Goal: Information Seeking & Learning: Learn about a topic

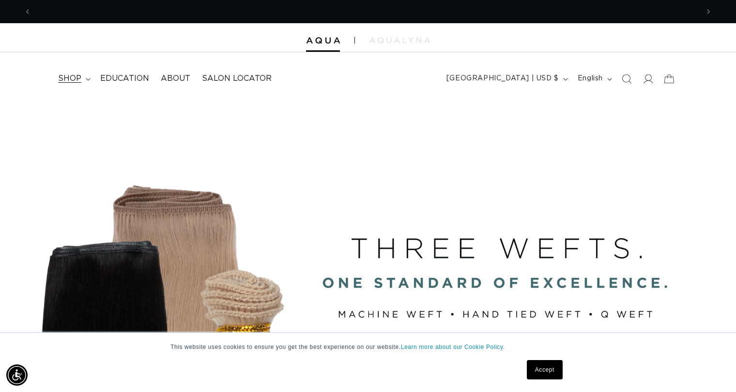
scroll to position [0, 1335]
click at [69, 78] on span "shop" at bounding box center [69, 79] width 23 height 10
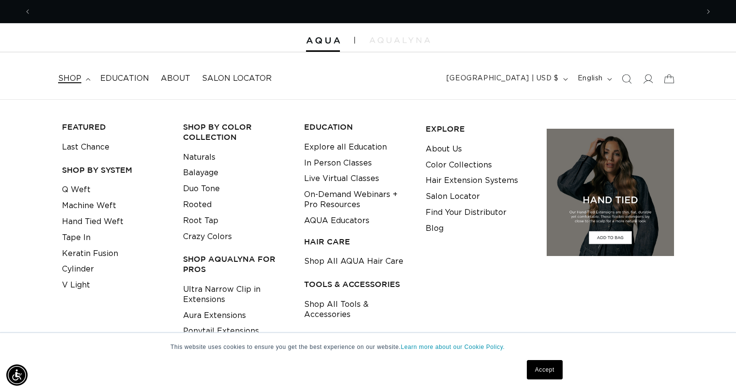
scroll to position [0, 0]
click at [213, 157] on link "Naturals" at bounding box center [199, 158] width 32 height 16
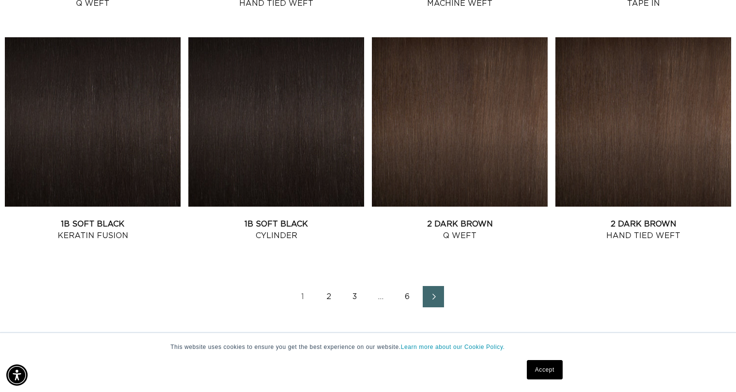
scroll to position [0, 1335]
click at [423, 293] on link "Next page" at bounding box center [433, 296] width 21 height 21
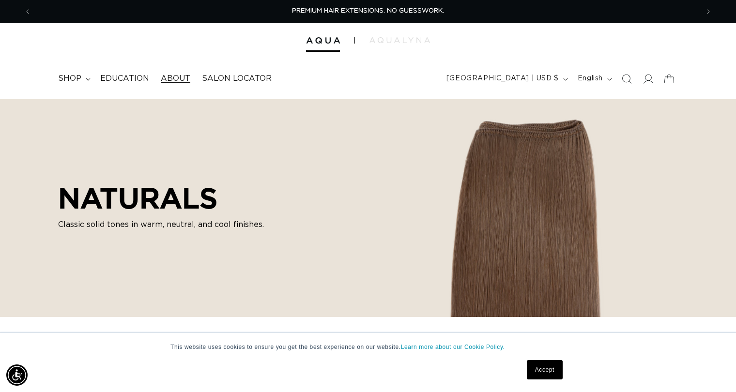
click at [164, 76] on span "About" at bounding box center [176, 79] width 30 height 10
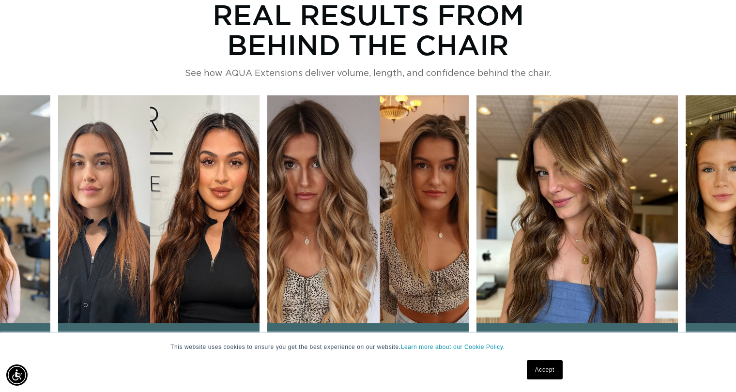
scroll to position [0, 1335]
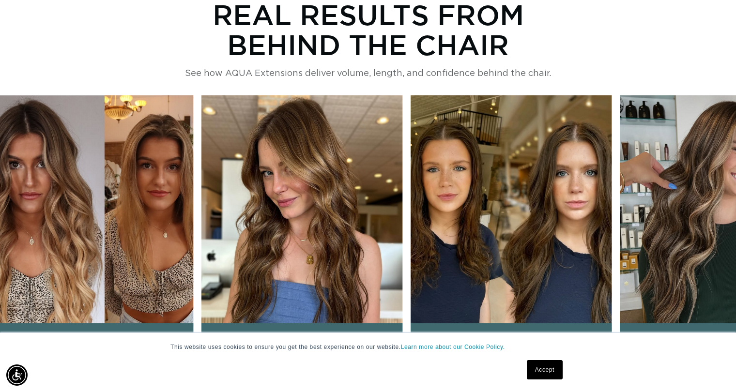
click at [230, 279] on img "4 / 6" at bounding box center [301, 227] width 201 height 265
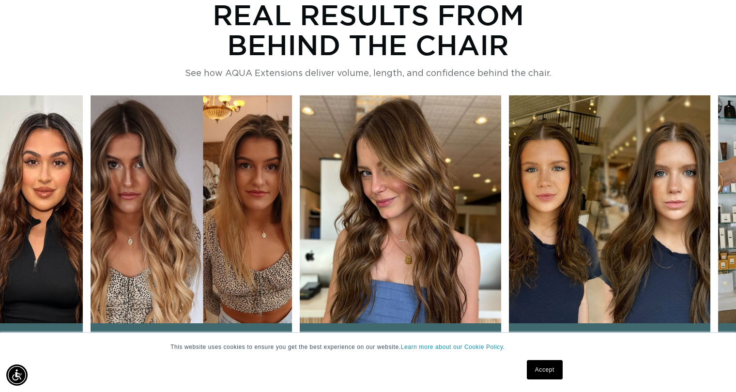
scroll to position [0, 667]
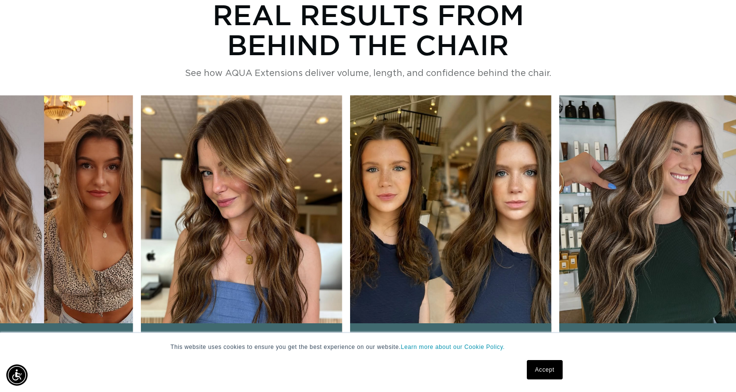
click at [297, 250] on img "4 / 6" at bounding box center [241, 227] width 201 height 265
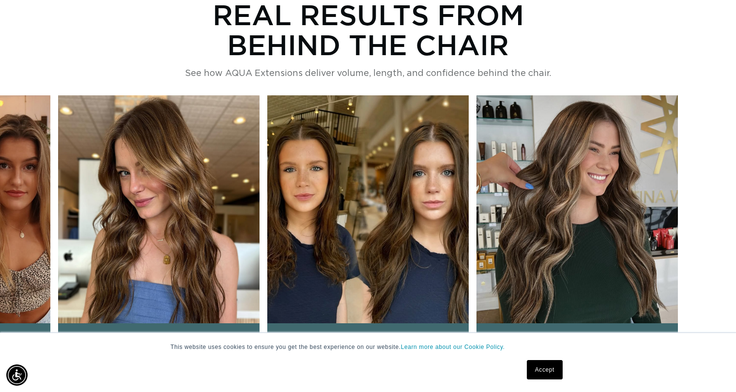
scroll to position [0, 0]
click at [161, 256] on img "4 / 6" at bounding box center [158, 227] width 201 height 265
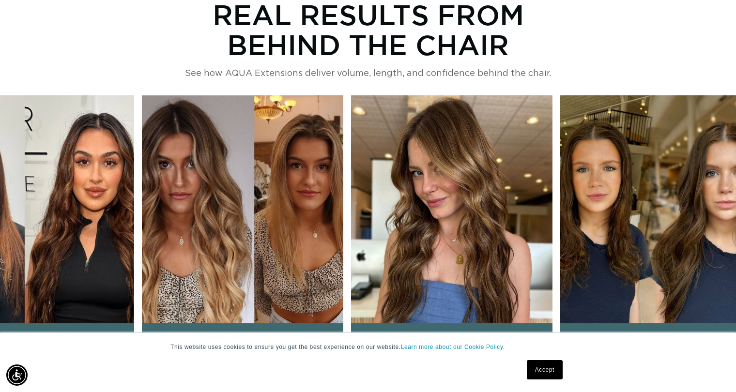
click at [446, 240] on img "4 / 6" at bounding box center [451, 227] width 201 height 265
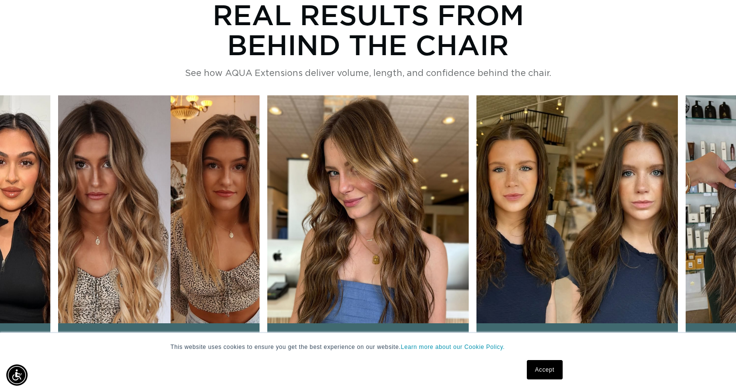
scroll to position [0, 0]
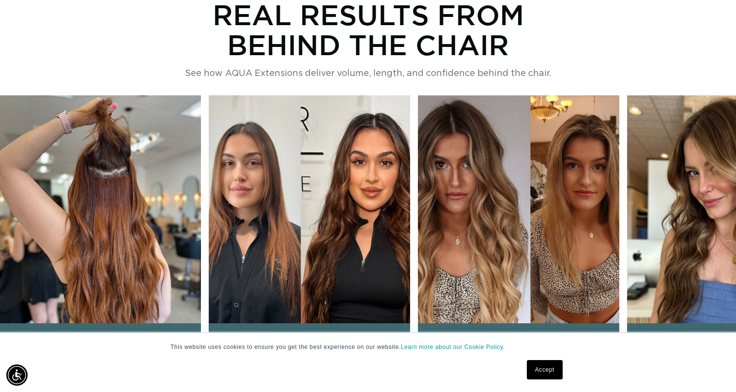
click at [530, 246] on img "3 / 6" at bounding box center [518, 227] width 201 height 265
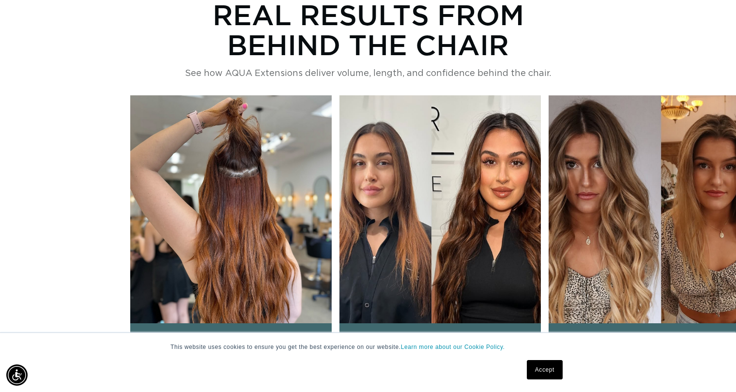
scroll to position [0, 667]
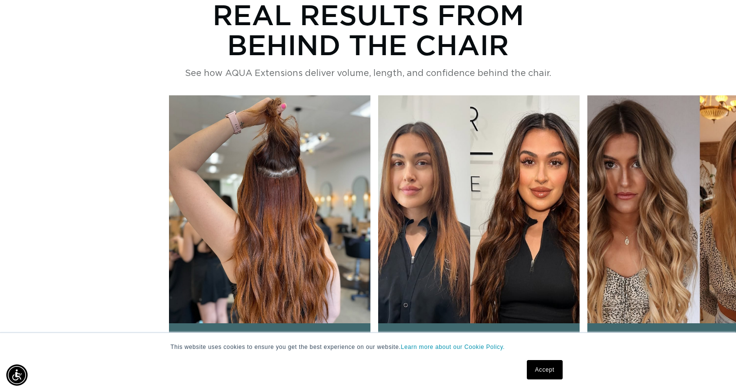
click at [504, 247] on div "@lindseyrenehair Installed with Machine Weft @styledby.mariiah Installed with K…" at bounding box center [479, 227] width 620 height 265
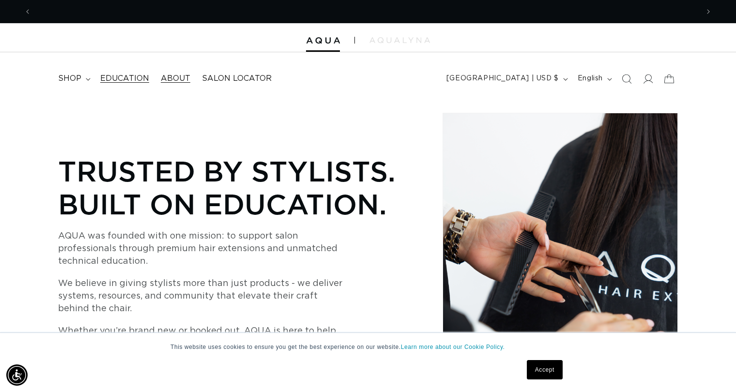
scroll to position [0, 1335]
click at [71, 79] on span "shop" at bounding box center [69, 79] width 23 height 10
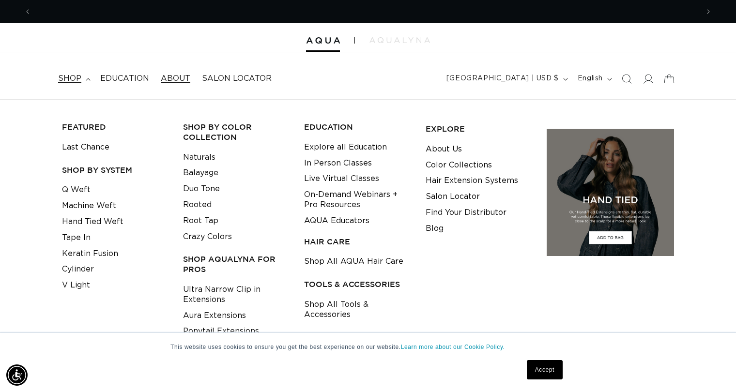
scroll to position [0, 667]
click at [203, 156] on link "Naturals" at bounding box center [199, 158] width 32 height 16
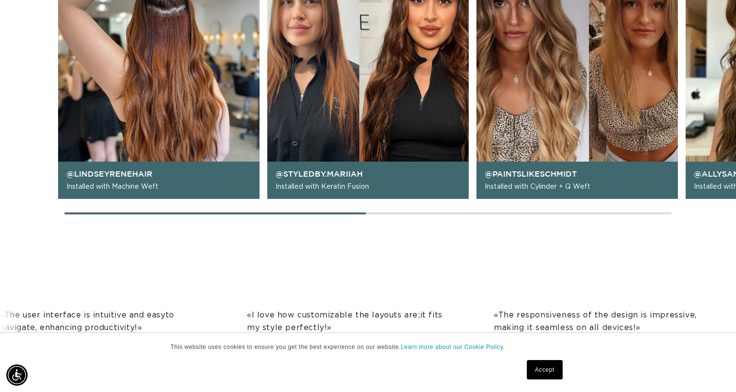
drag, startPoint x: 339, startPoint y: 211, endPoint x: 364, endPoint y: 212, distance: 24.7
click at [364, 212] on div "@lindseyrenehair Installed with Machine Weft @styledby.mariiah Installed with K…" at bounding box center [368, 75] width 736 height 283
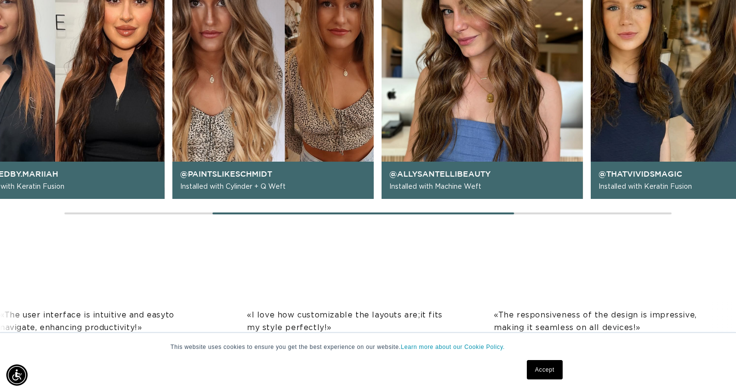
scroll to position [0, 0]
click at [500, 216] on div "@lindseyrenehair Installed with Machine Weft @styledby.mariiah Installed with K…" at bounding box center [368, 75] width 736 height 283
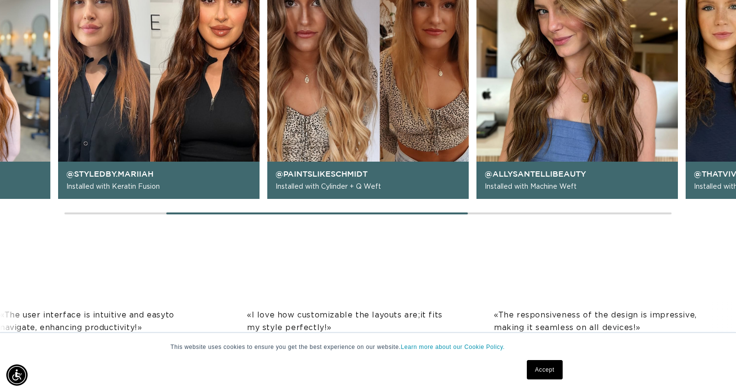
scroll to position [0, 667]
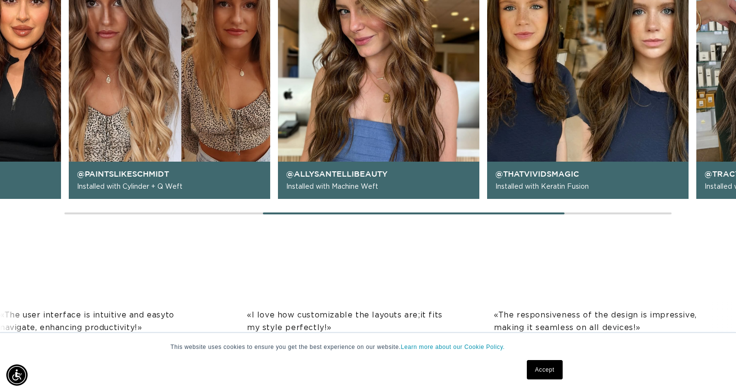
click at [562, 217] on main "Trusted by Stylists. Built on Education. AQUA was founded with one mission: to …" at bounding box center [368, 23] width 736 height 1784
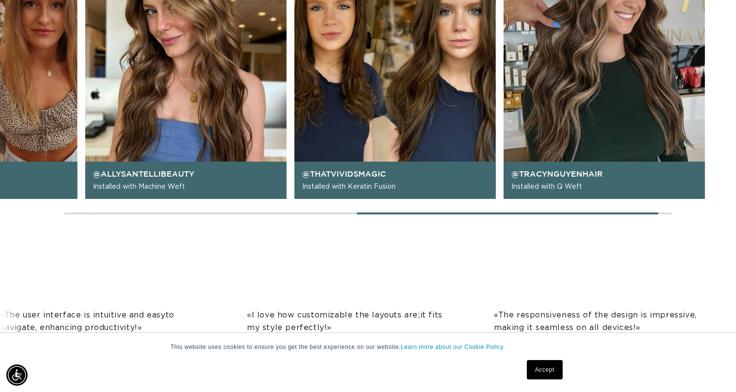
click at [627, 213] on div at bounding box center [508, 214] width 302 height 2
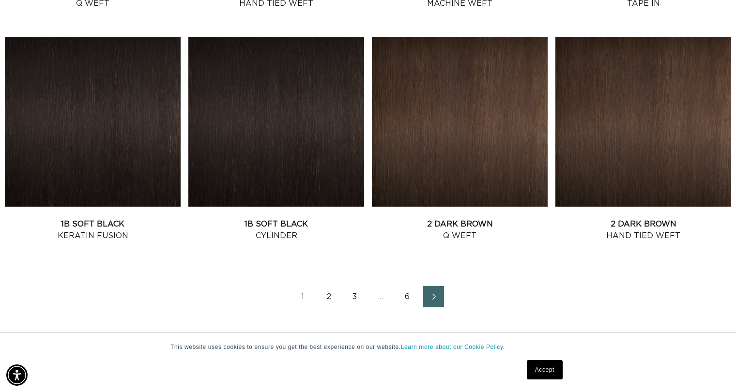
scroll to position [0, 667]
click at [428, 294] on icon "Next page" at bounding box center [434, 296] width 13 height 7
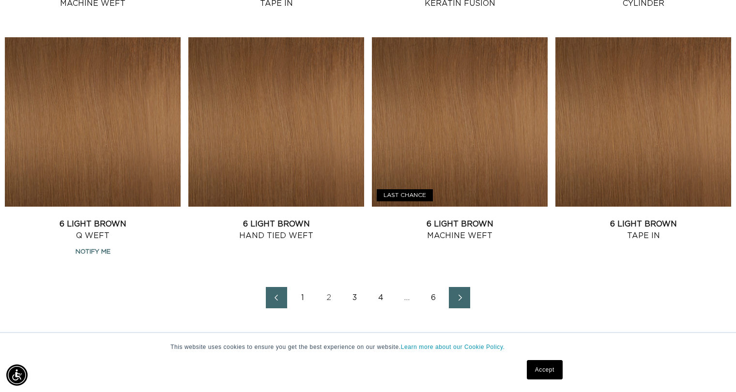
click at [463, 299] on icon "Next page" at bounding box center [460, 297] width 13 height 7
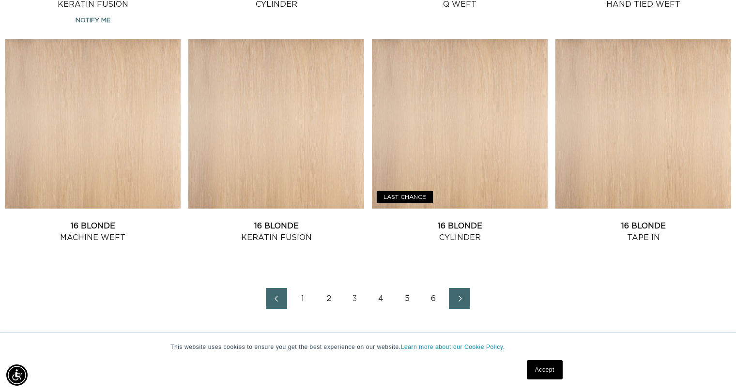
click at [328, 296] on link "2" at bounding box center [328, 298] width 21 height 21
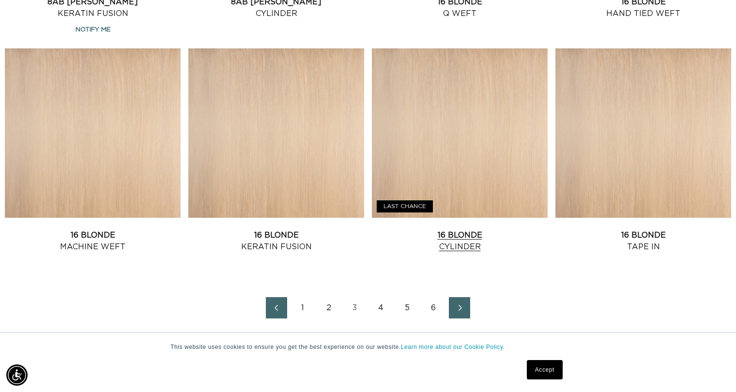
scroll to position [1291, 0]
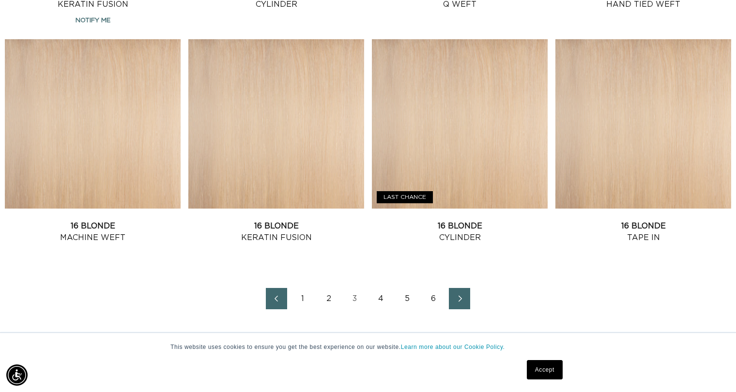
click at [453, 300] on link "Next page" at bounding box center [459, 298] width 21 height 21
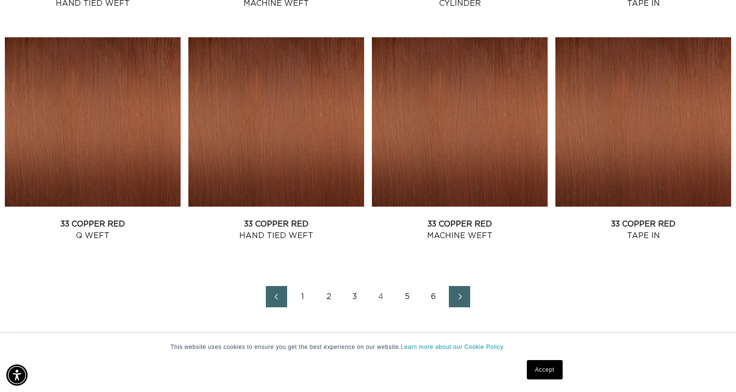
scroll to position [0, 667]
click at [463, 295] on icon "Next page" at bounding box center [460, 296] width 13 height 7
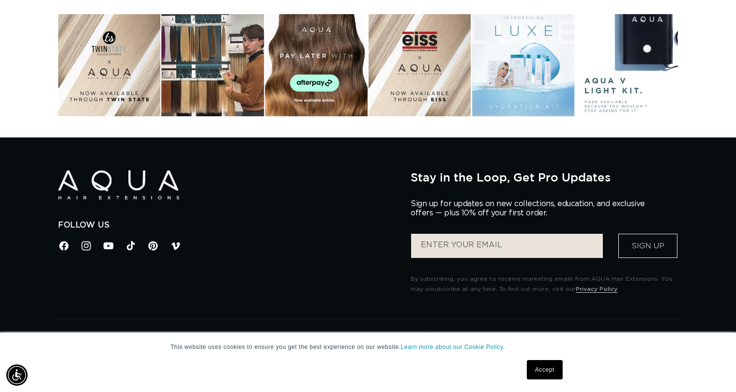
click at [180, 61] on div "Instagram post opens in a popup" at bounding box center [213, 65] width 103 height 103
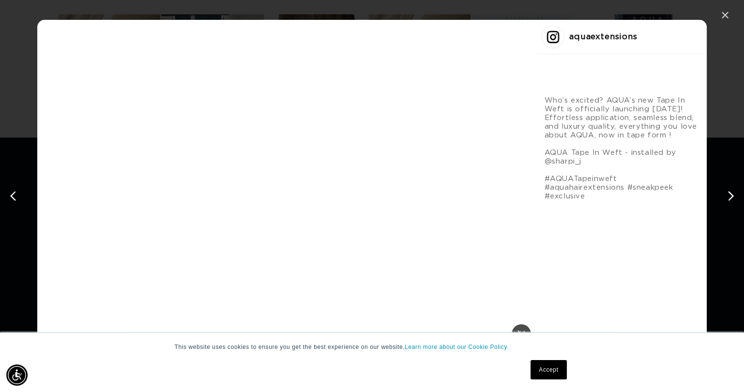
click at [725, 14] on div "✕" at bounding box center [725, 15] width 15 height 15
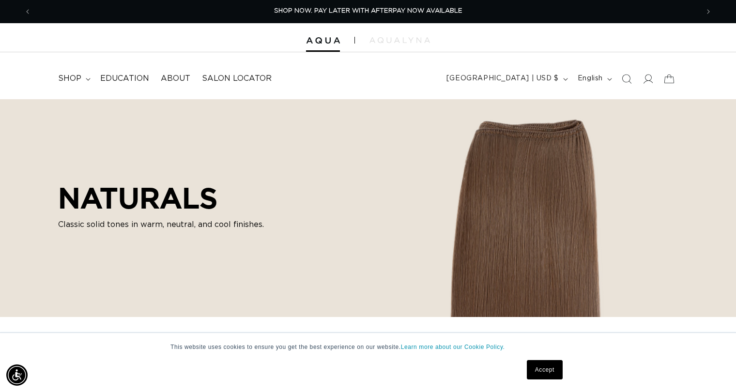
click at [316, 36] on div at bounding box center [368, 37] width 736 height 29
click at [314, 48] on div at bounding box center [368, 37] width 736 height 29
